Goal: Check status: Check status

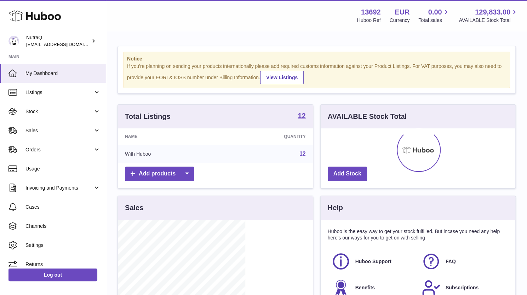
scroll to position [110, 127]
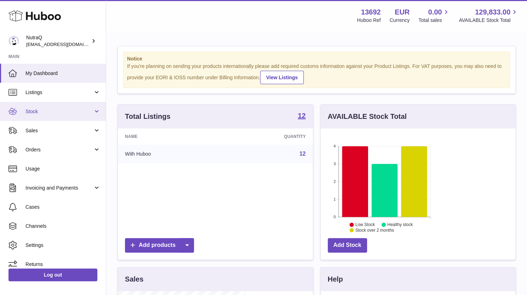
click at [45, 110] on span "Stock" at bounding box center [59, 111] width 68 height 7
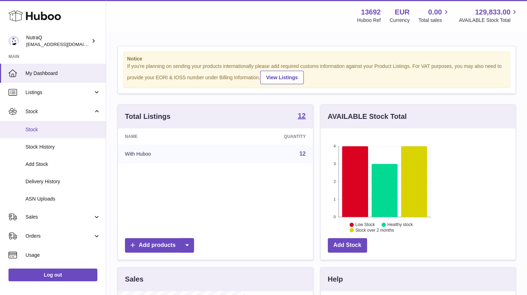
click at [41, 129] on span "Stock" at bounding box center [62, 129] width 75 height 7
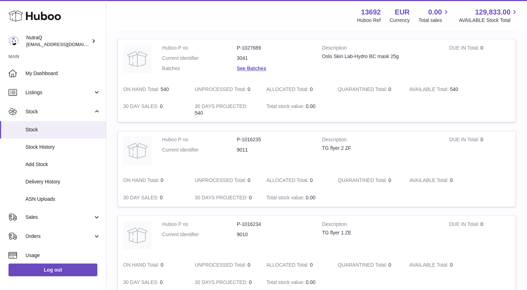
scroll to position [452, 0]
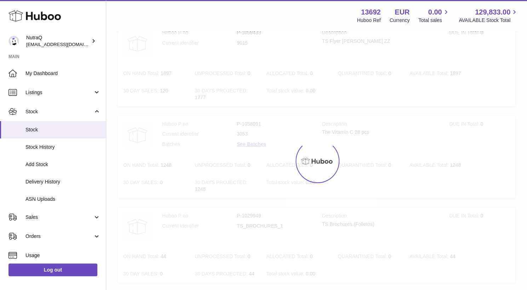
scroll to position [32, 0]
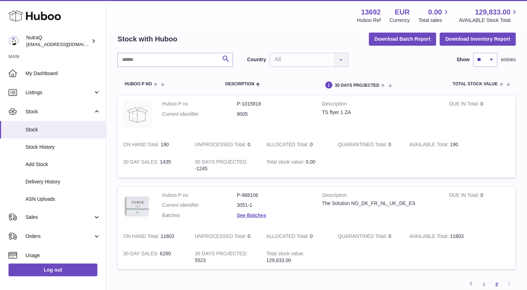
click at [483, 278] on link "1" at bounding box center [484, 284] width 13 height 13
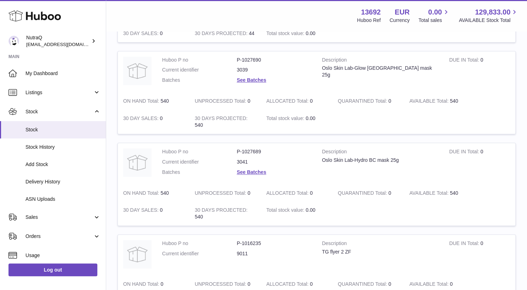
scroll to position [474, 0]
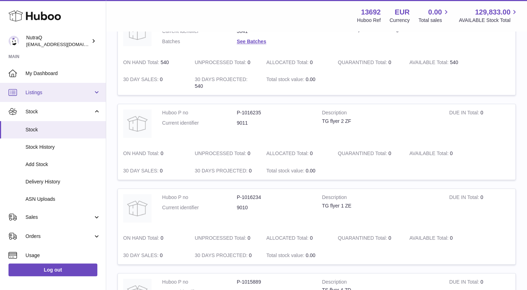
click at [67, 93] on span "Listings" at bounding box center [59, 92] width 68 height 7
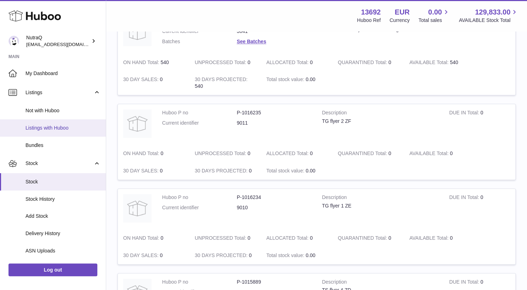
click at [62, 127] on span "Listings with Huboo" at bounding box center [62, 128] width 75 height 7
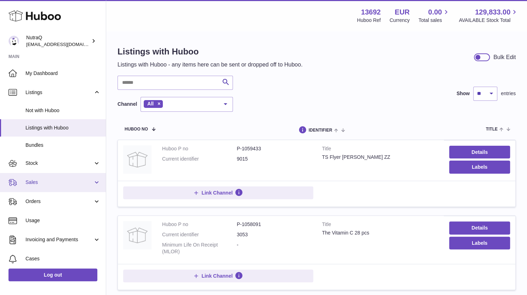
click at [64, 180] on span "Sales" at bounding box center [59, 182] width 68 height 7
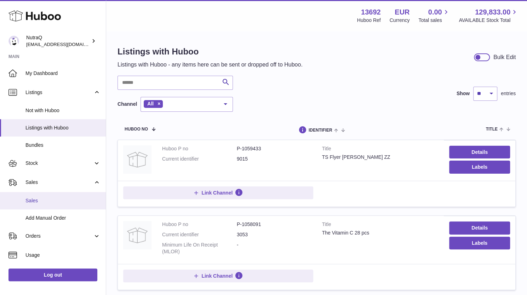
click at [52, 198] on span "Sales" at bounding box center [62, 201] width 75 height 7
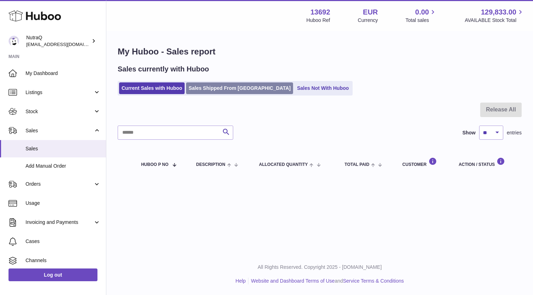
click at [207, 89] on link "Sales Shipped From [GEOGRAPHIC_DATA]" at bounding box center [239, 89] width 107 height 12
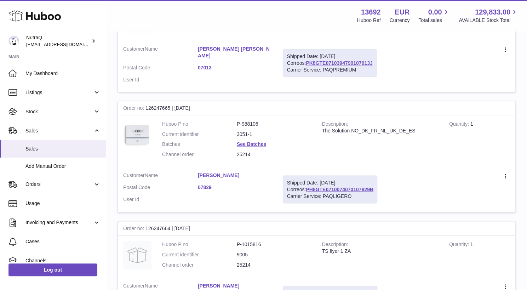
scroll to position [846, 0]
